Goal: Contribute content

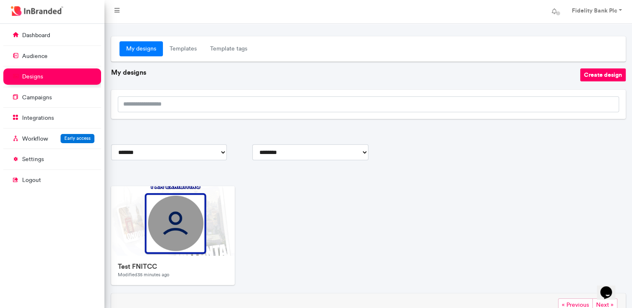
click at [621, 26] on div at bounding box center [367, 30] width 527 height 13
click at [623, 14] on link "Fidelity Bank Plc" at bounding box center [596, 11] width 66 height 17
click at [612, 11] on strong "Fidelity Bank Plc" at bounding box center [594, 11] width 46 height 8
click at [617, 12] on link "Fidelity Bank Plc" at bounding box center [596, 11] width 66 height 17
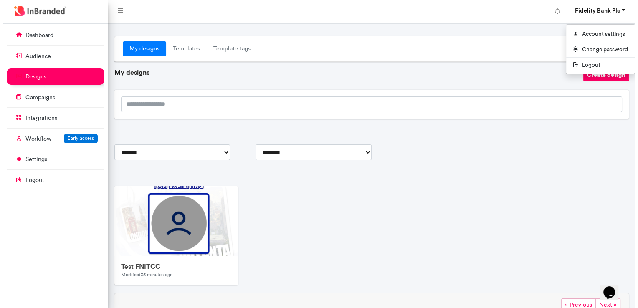
scroll to position [0, 0]
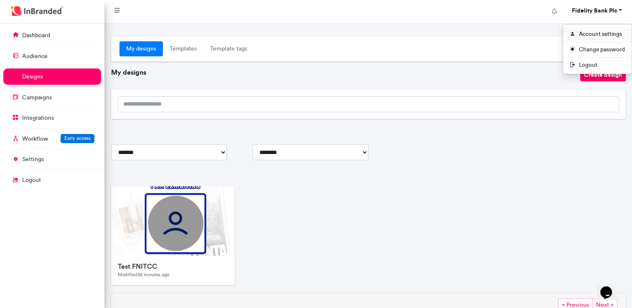
click at [607, 35] on link "Account settings" at bounding box center [597, 34] width 68 height 12
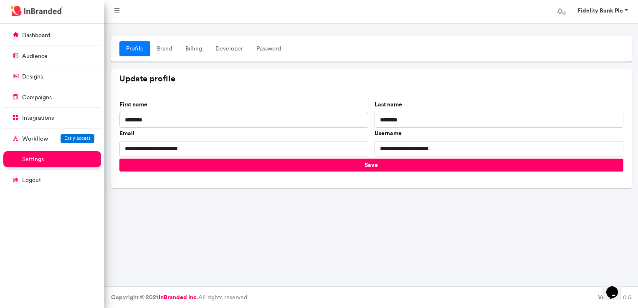
click at [623, 11] on strong "Fidelity Bank Plc" at bounding box center [601, 11] width 46 height 8
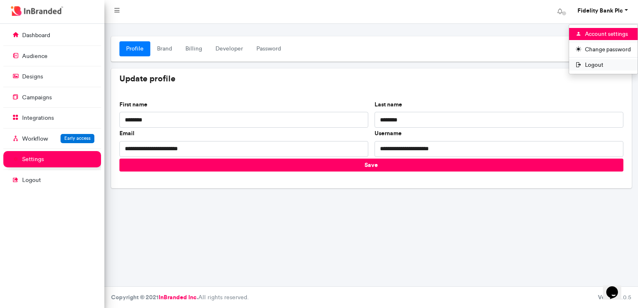
click at [591, 67] on span "Logout" at bounding box center [603, 64] width 68 height 11
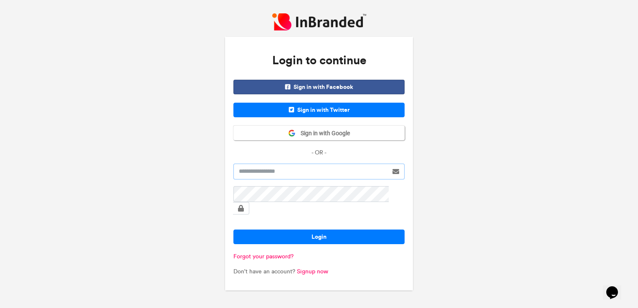
type input "**********"
click at [361, 136] on button "Sign in with Google" at bounding box center [318, 133] width 171 height 15
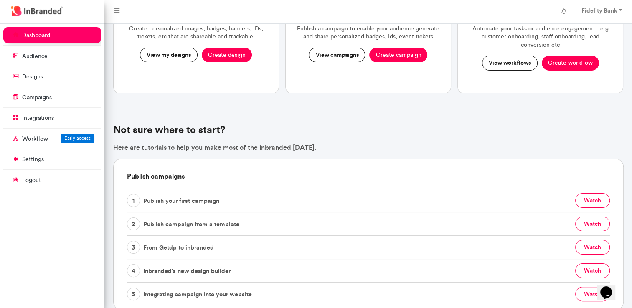
scroll to position [124, 0]
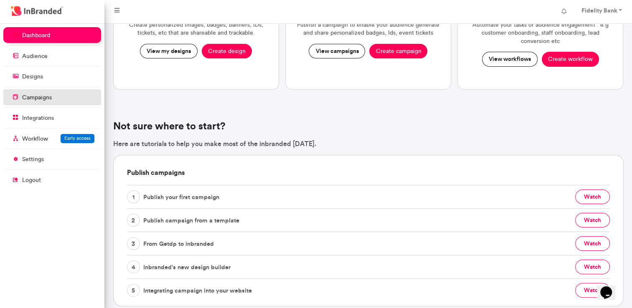
click at [71, 95] on link "campaigns" at bounding box center [52, 97] width 98 height 16
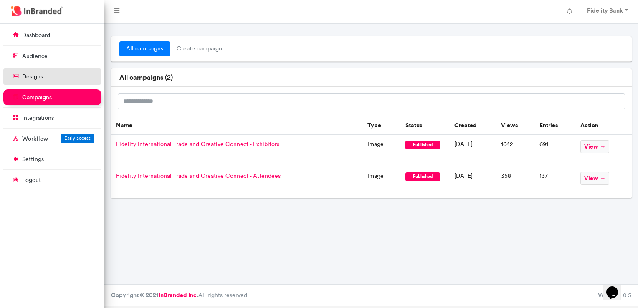
click at [43, 81] on link "designs" at bounding box center [52, 76] width 98 height 16
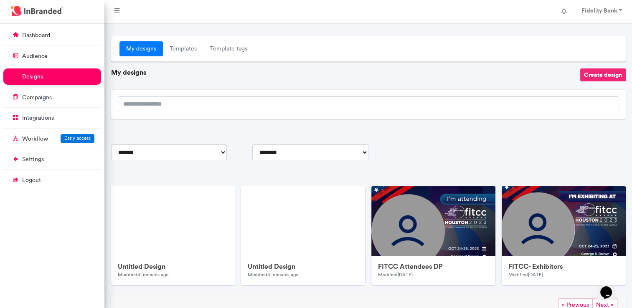
click at [606, 73] on button "Create design" at bounding box center [603, 74] width 46 height 13
